Goal: Transaction & Acquisition: Purchase product/service

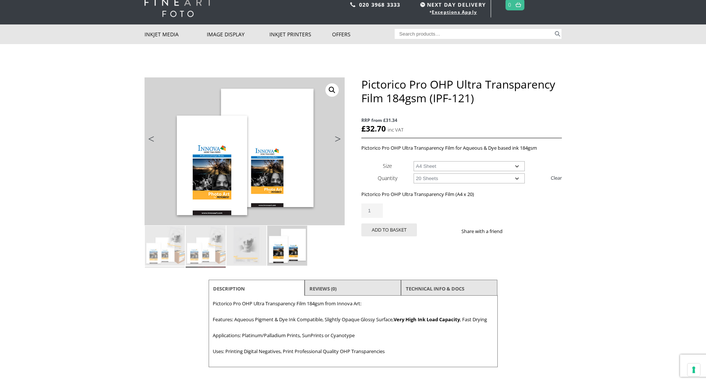
scroll to position [37, 0]
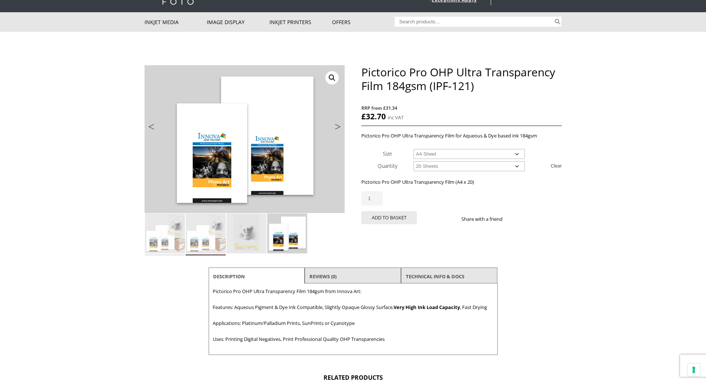
click at [516, 153] on select "Choose an option A4 Sheet A3+ Sheet" at bounding box center [468, 154] width 111 height 10
click at [413, 149] on select "Choose an option A4 Sheet A3+ Sheet" at bounding box center [468, 154] width 111 height 10
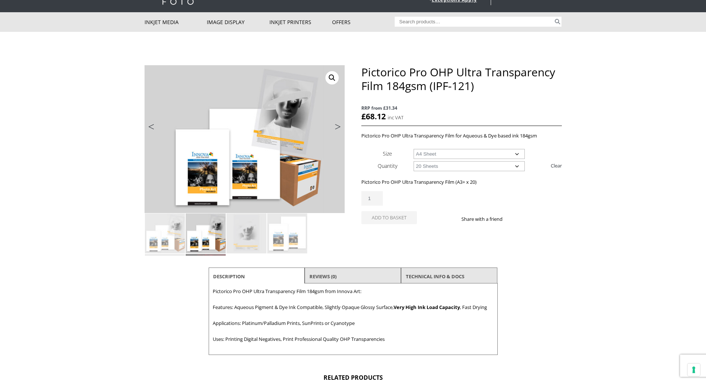
click at [517, 154] on select "Choose an option A4 Sheet A3+ Sheet" at bounding box center [468, 154] width 111 height 10
select select "a4-sheet"
click at [413, 149] on select "Choose an option A4 Sheet A3+ Sheet" at bounding box center [468, 154] width 111 height 10
click at [514, 206] on div "Share with a friend" at bounding box center [511, 215] width 100 height 19
click at [518, 164] on select "Choose an option 20 Sheets" at bounding box center [468, 166] width 111 height 10
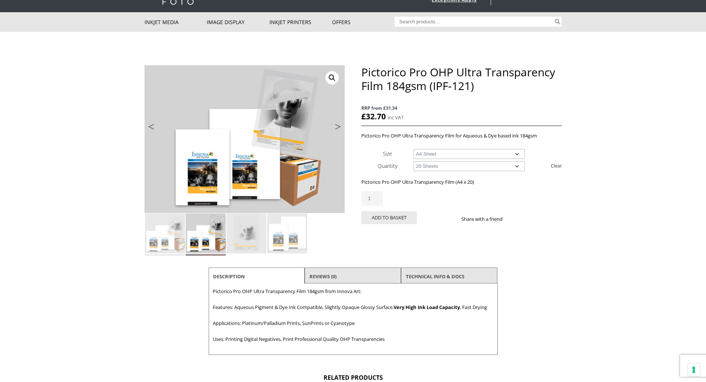
click at [518, 164] on select "Choose an option 20 Sheets" at bounding box center [468, 166] width 111 height 10
click at [523, 195] on div "Pictorico Pro OHP Ultra Transparency Film 184gsm (IPF-121) quantity 1" at bounding box center [461, 198] width 200 height 14
click at [336, 127] on link "Next" at bounding box center [334, 128] width 21 height 7
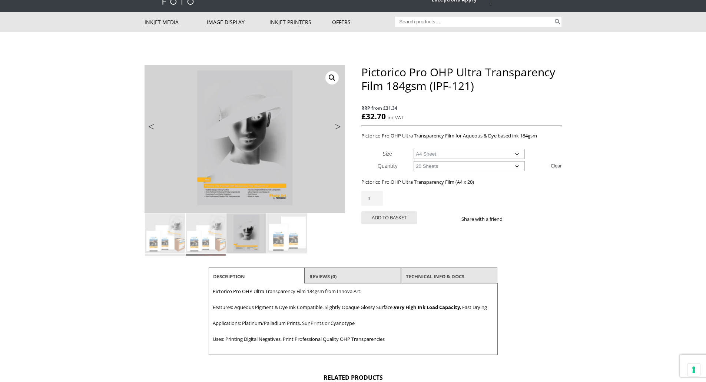
click at [336, 127] on link "Next" at bounding box center [334, 128] width 21 height 7
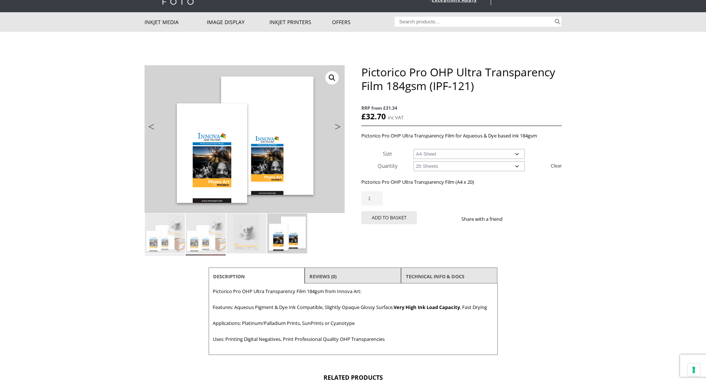
click at [336, 126] on link "Next" at bounding box center [334, 128] width 21 height 7
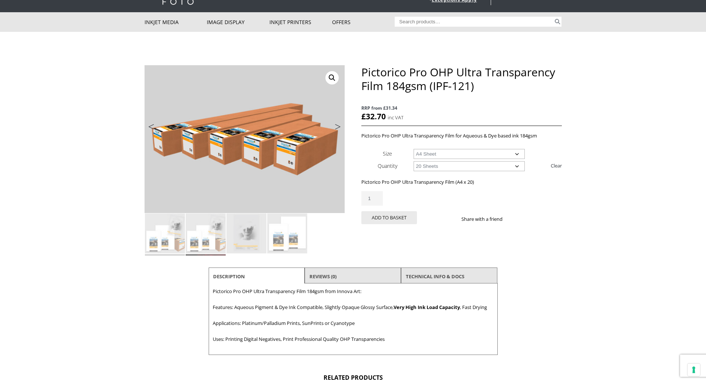
click at [335, 126] on link "Next" at bounding box center [334, 128] width 21 height 7
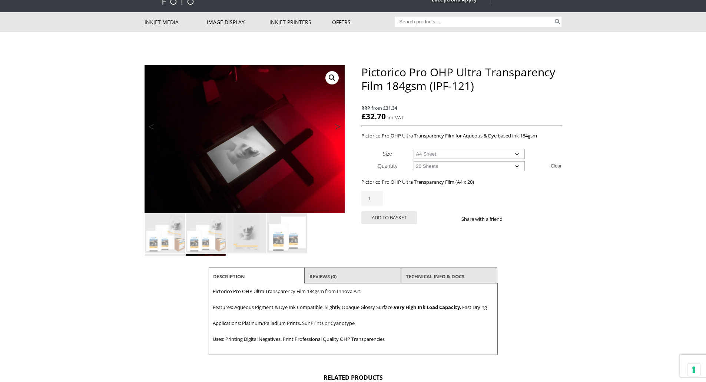
click at [336, 126] on link "Next" at bounding box center [334, 128] width 21 height 7
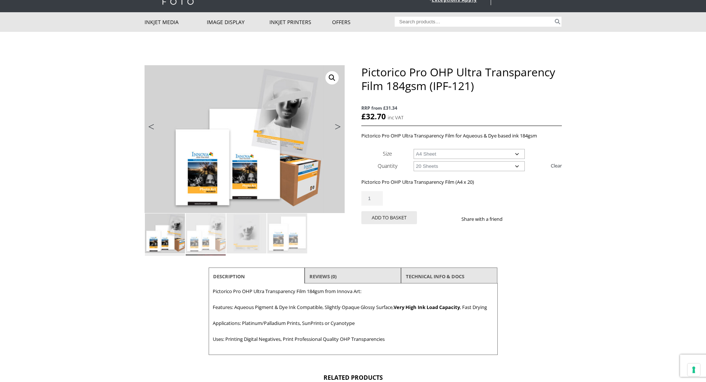
click at [336, 126] on link "Next" at bounding box center [334, 128] width 21 height 7
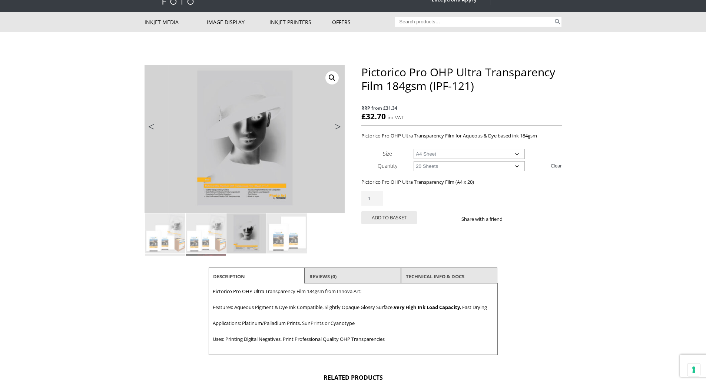
click at [336, 126] on link "Next" at bounding box center [334, 128] width 21 height 7
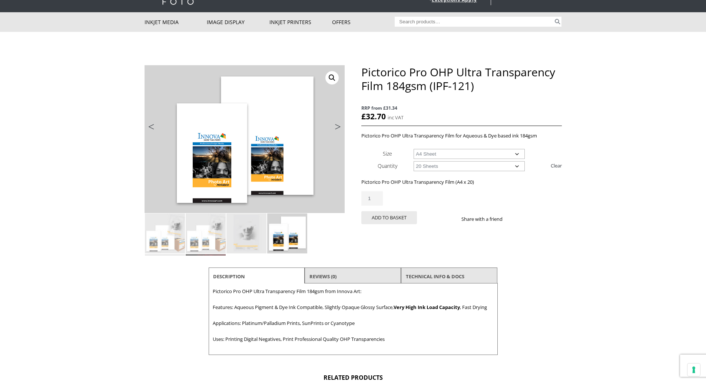
click at [336, 126] on link "Next" at bounding box center [334, 128] width 21 height 7
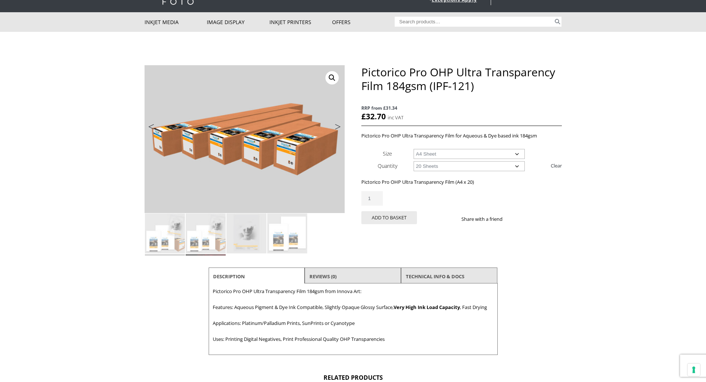
click at [650, 186] on body "NEXT DAY DELIVERY * Exceptions Apply About Contact Customer Support Register LO…" at bounding box center [353, 154] width 706 height 382
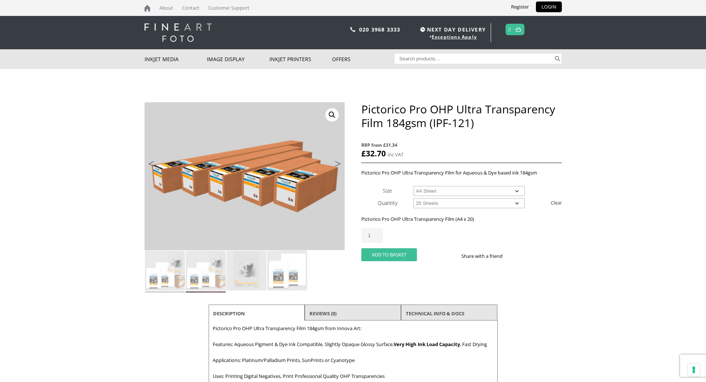
click at [391, 253] on button "Add to basket" at bounding box center [389, 254] width 56 height 13
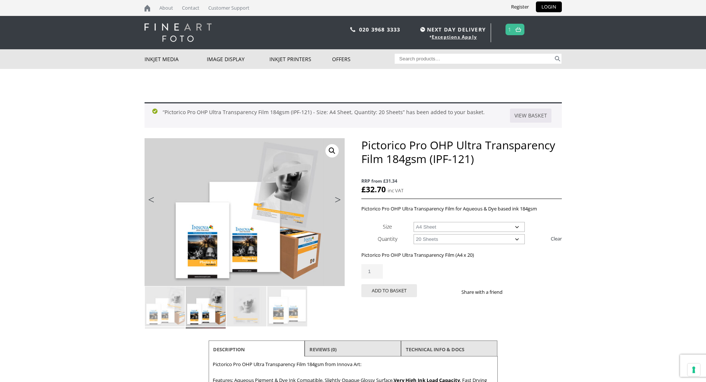
click at [510, 28] on link "1" at bounding box center [509, 29] width 3 height 11
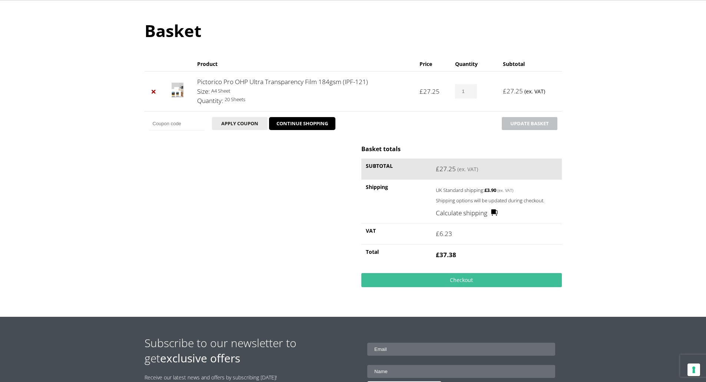
scroll to position [39, 0]
